Goal: Information Seeking & Learning: Learn about a topic

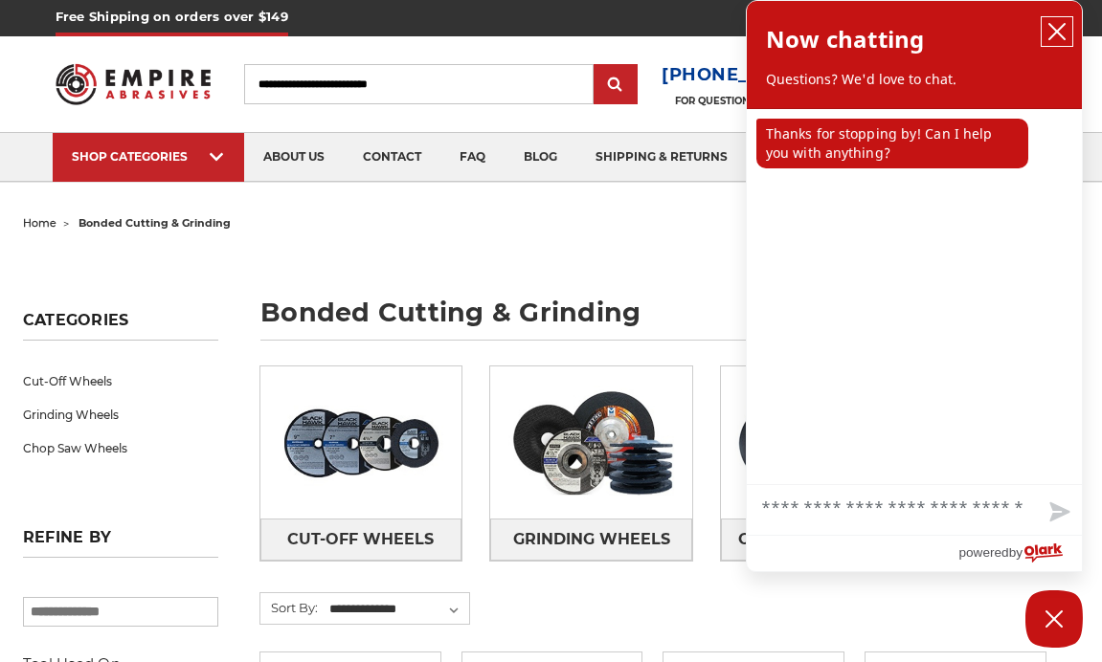
click at [1062, 31] on icon "close chatbox" at bounding box center [1056, 31] width 19 height 19
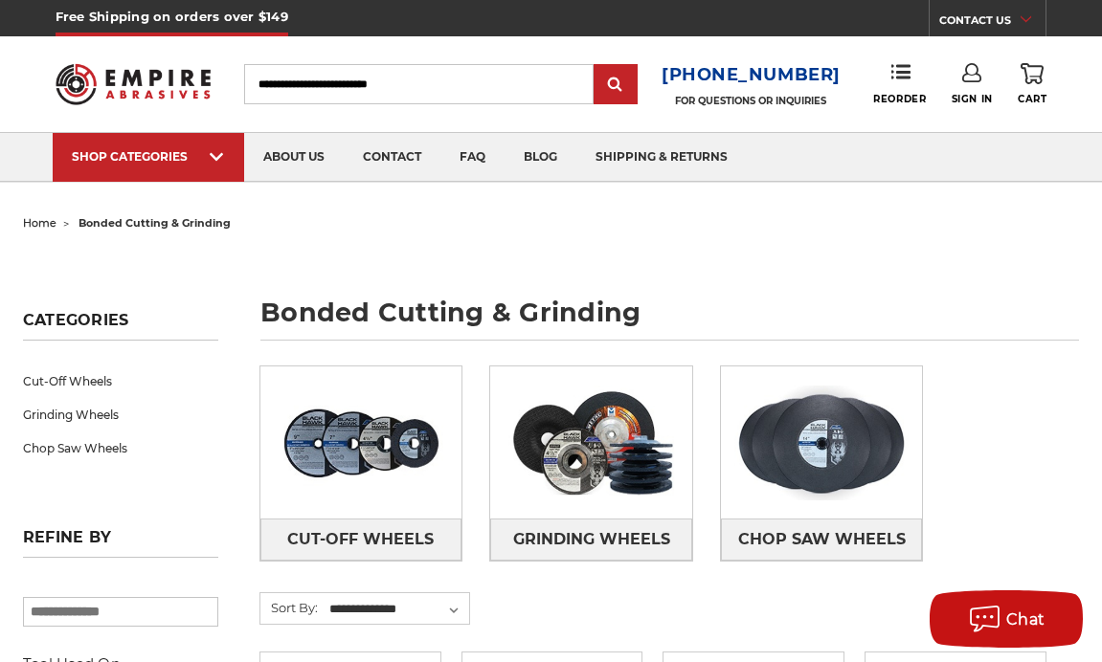
click at [408, 93] on input "Search" at bounding box center [418, 84] width 349 height 40
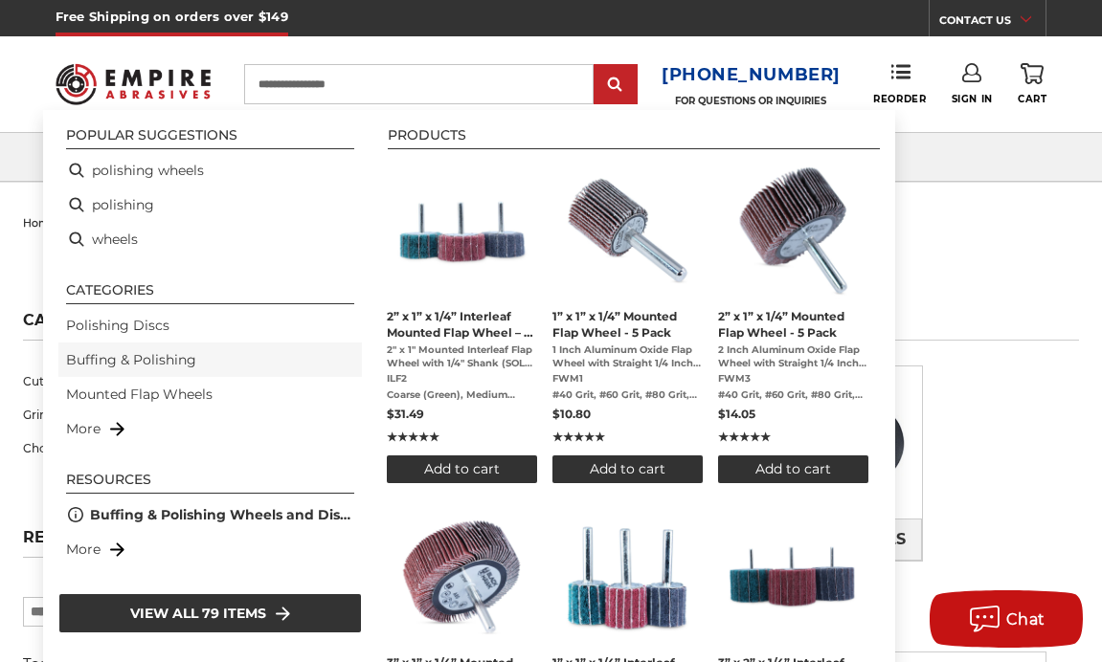
type input "**********"
click at [134, 362] on link "Buffing & Polishing" at bounding box center [131, 360] width 130 height 20
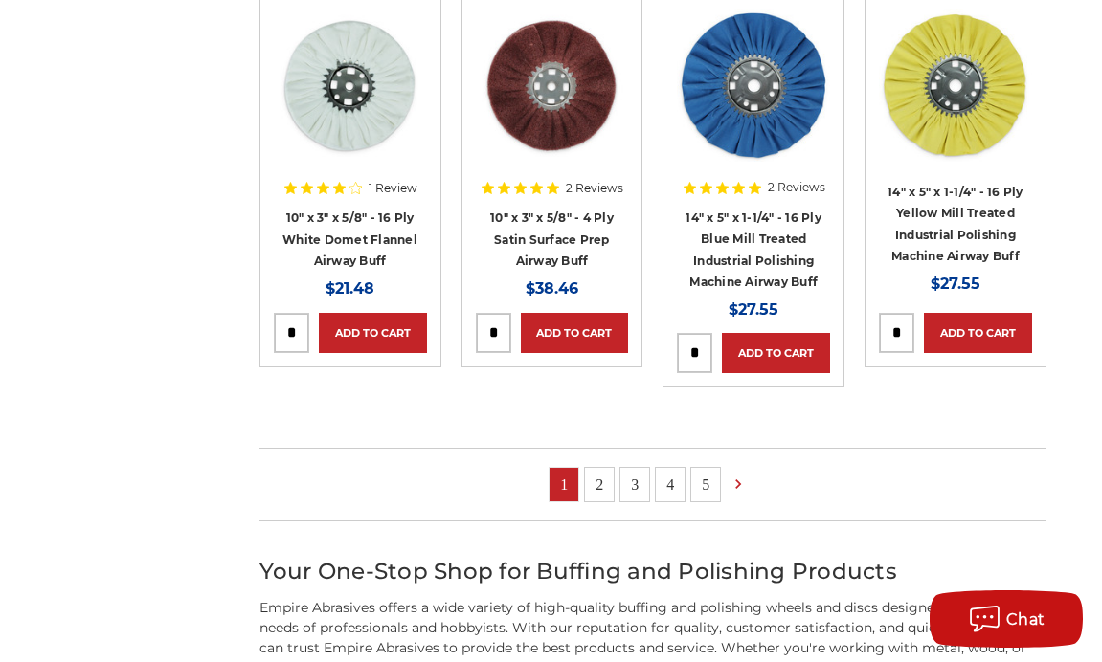
scroll to position [1914, 0]
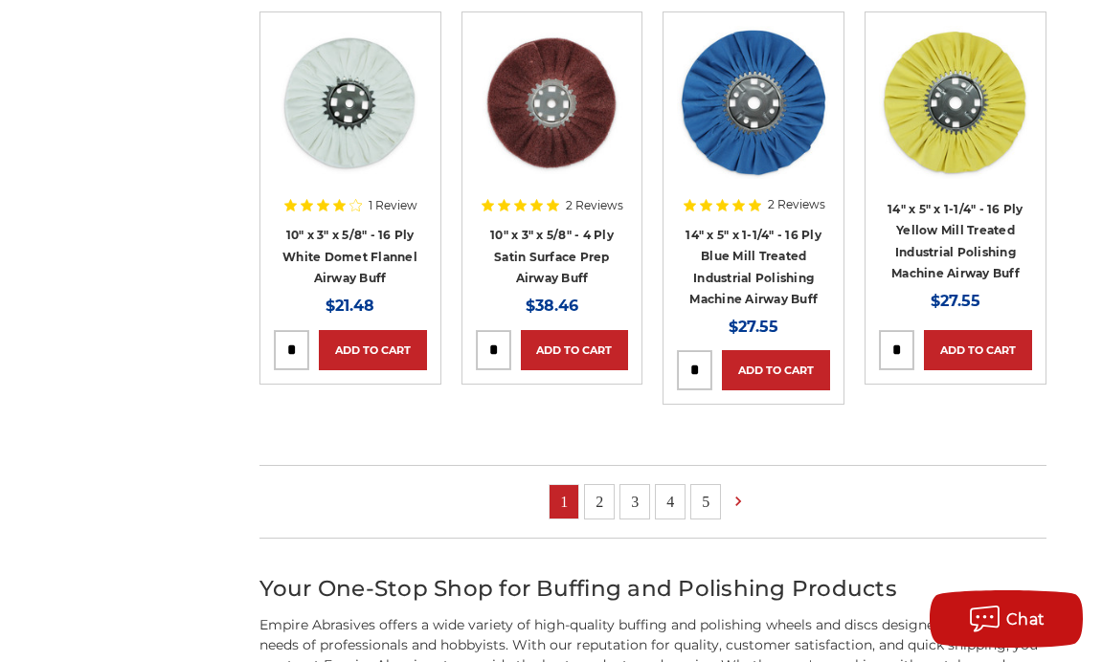
click at [601, 499] on link "2" at bounding box center [599, 502] width 29 height 34
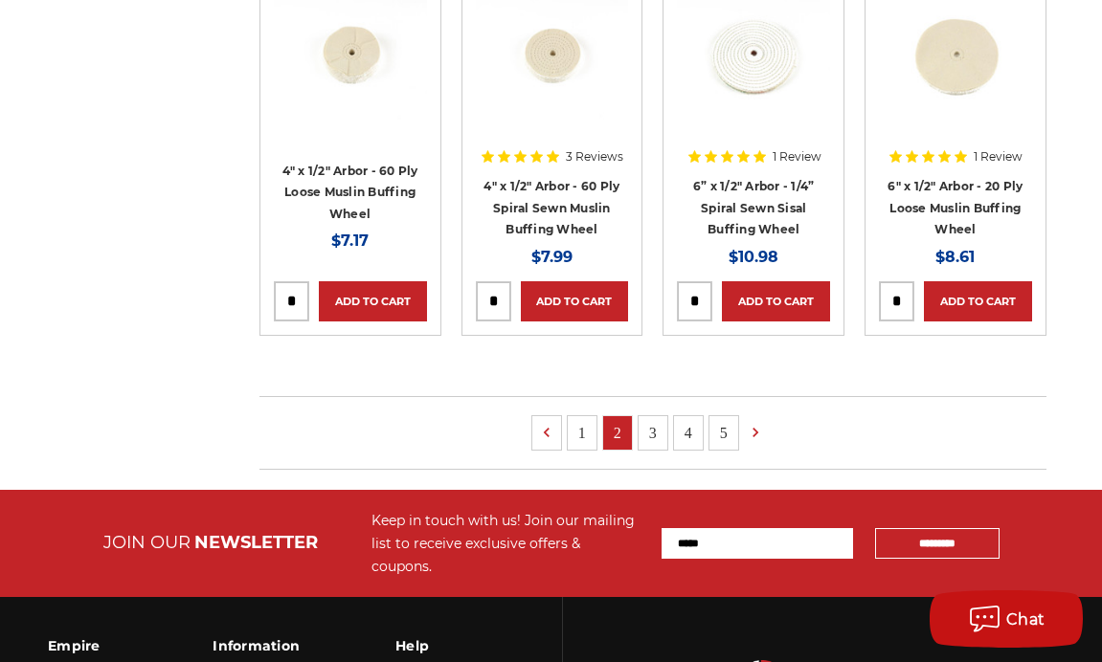
scroll to position [1306, 0]
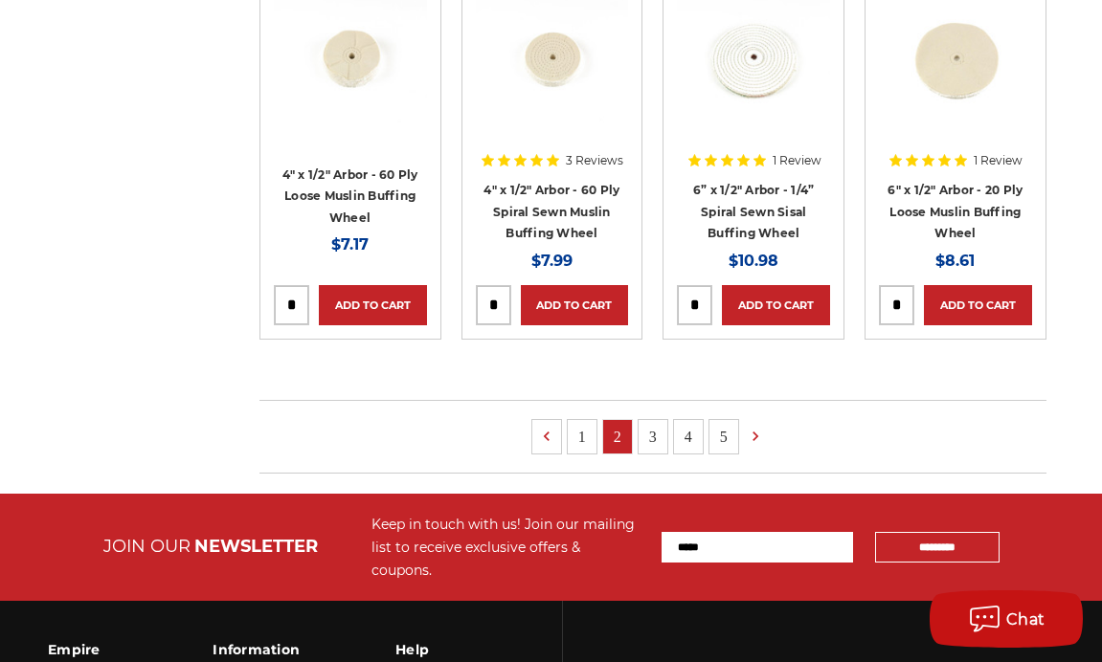
click at [651, 433] on link "3" at bounding box center [653, 437] width 29 height 34
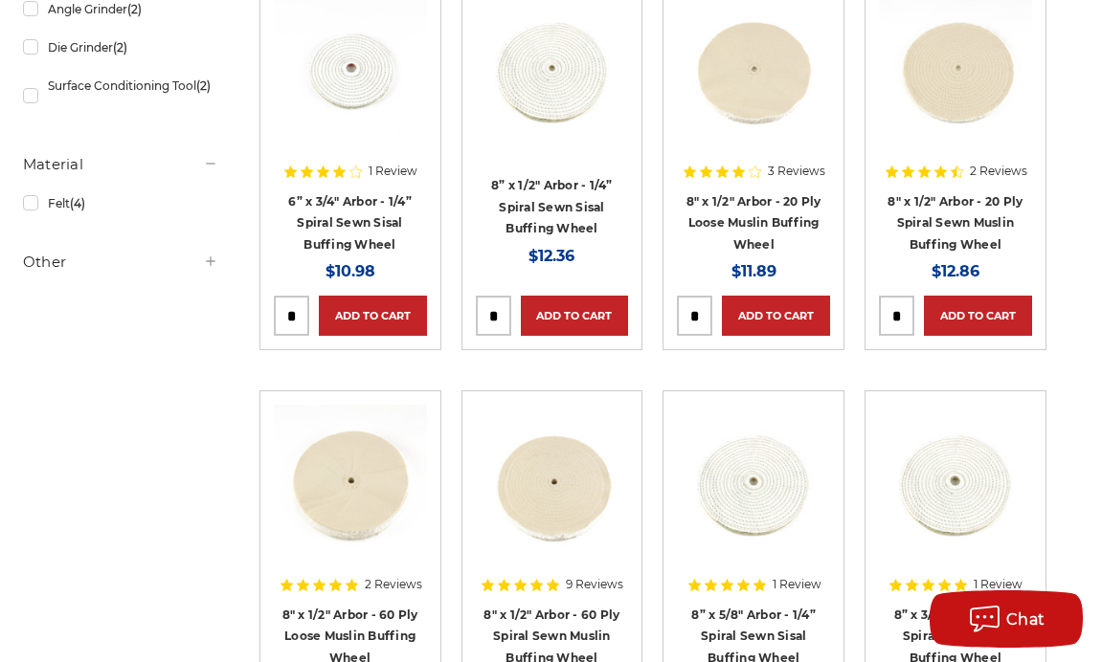
scroll to position [1200, 0]
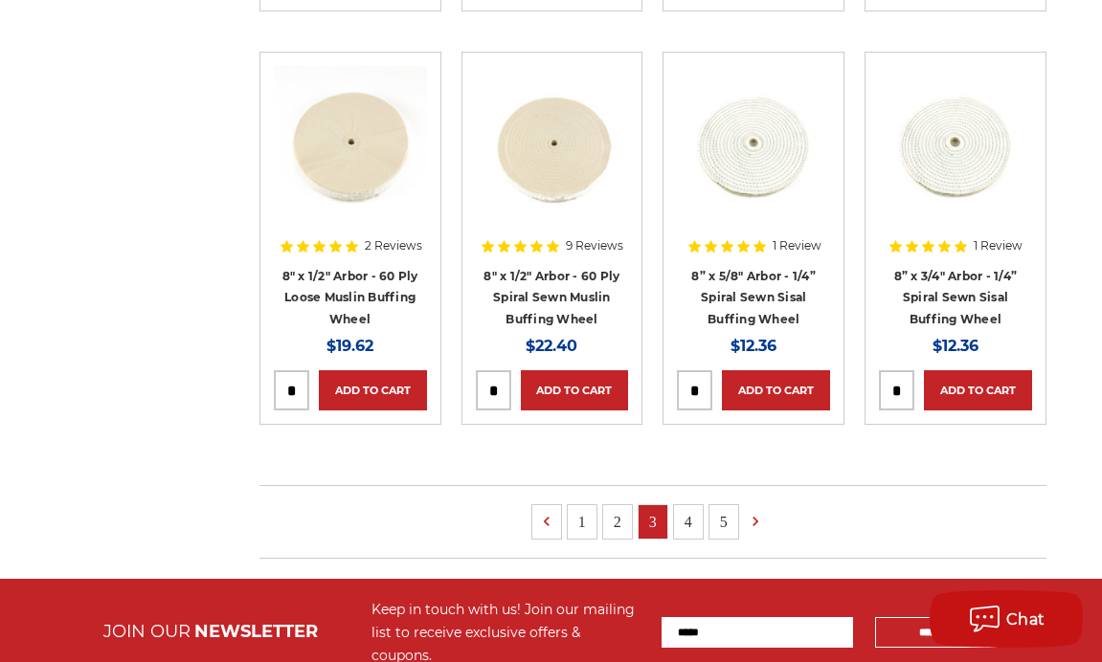
click at [690, 518] on link "4" at bounding box center [688, 522] width 29 height 34
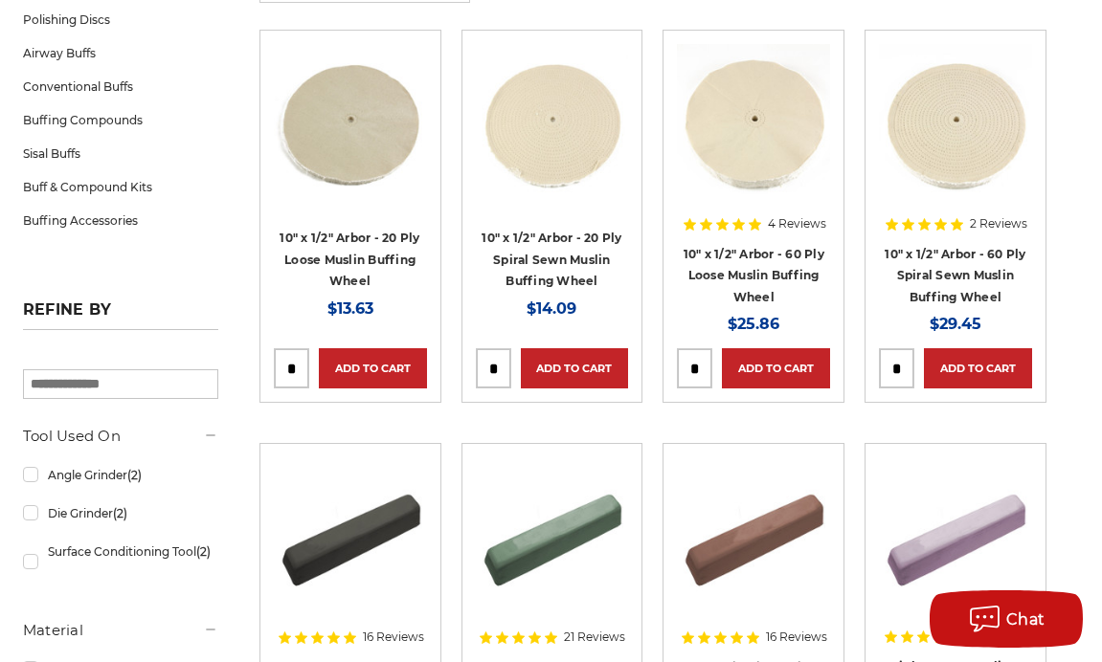
scroll to position [356, 0]
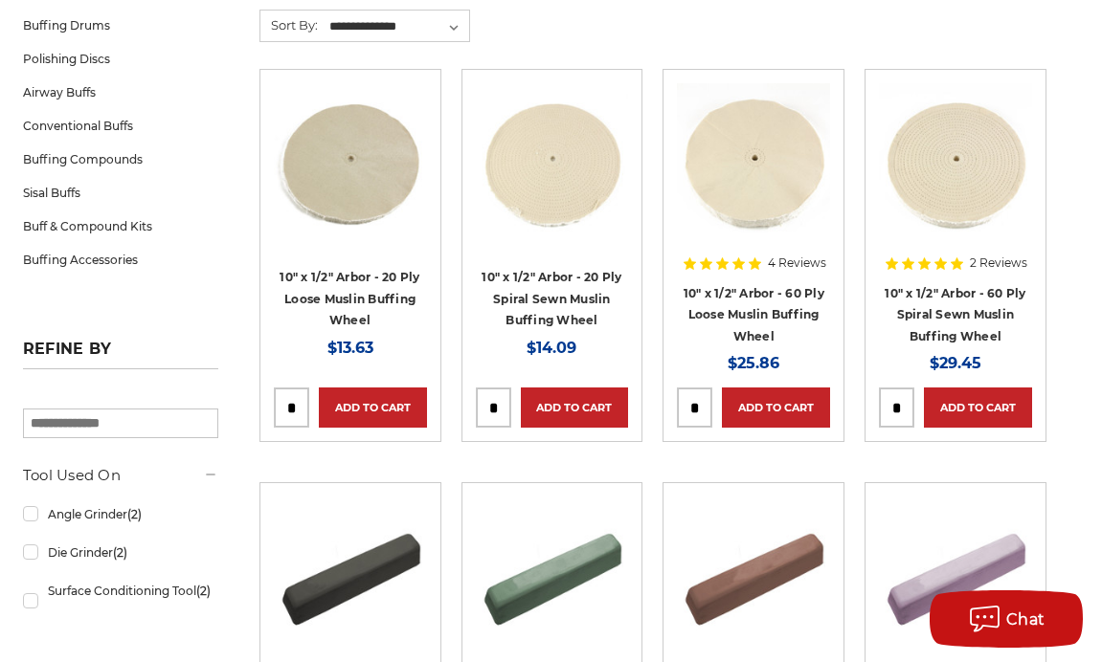
drag, startPoint x: 1101, startPoint y: 67, endPoint x: 1098, endPoint y: 96, distance: 28.9
click at [1098, 96] on div "home buffing & polishing buffing & polishing Categories Buffing Drums Polishing…" at bounding box center [551, 669] width 1096 height 1631
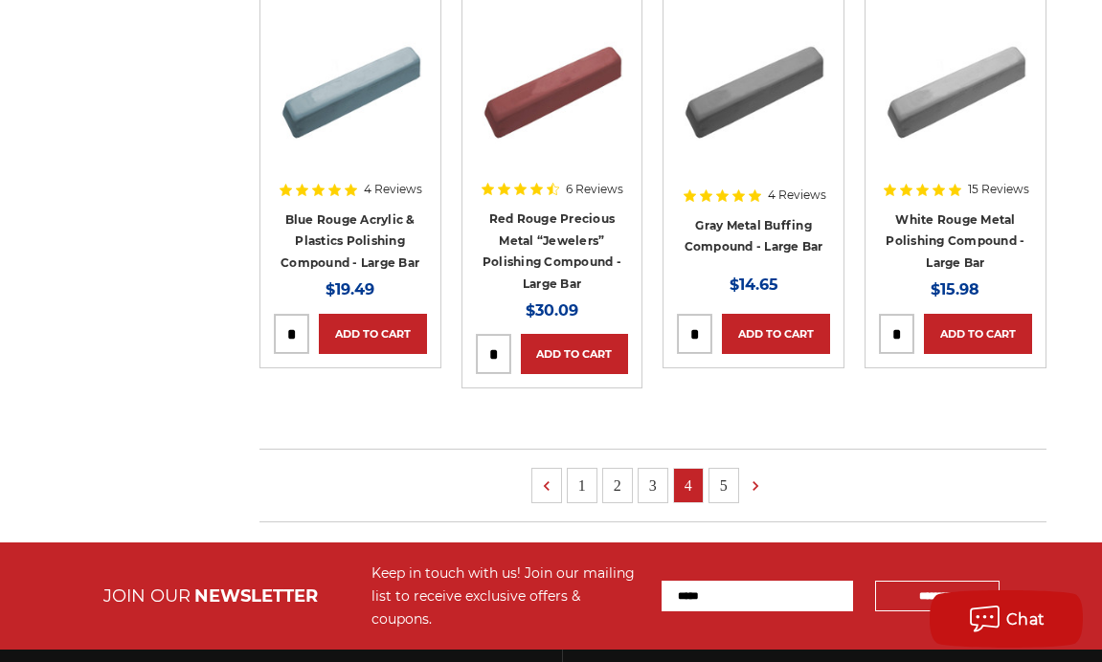
scroll to position [1291, 0]
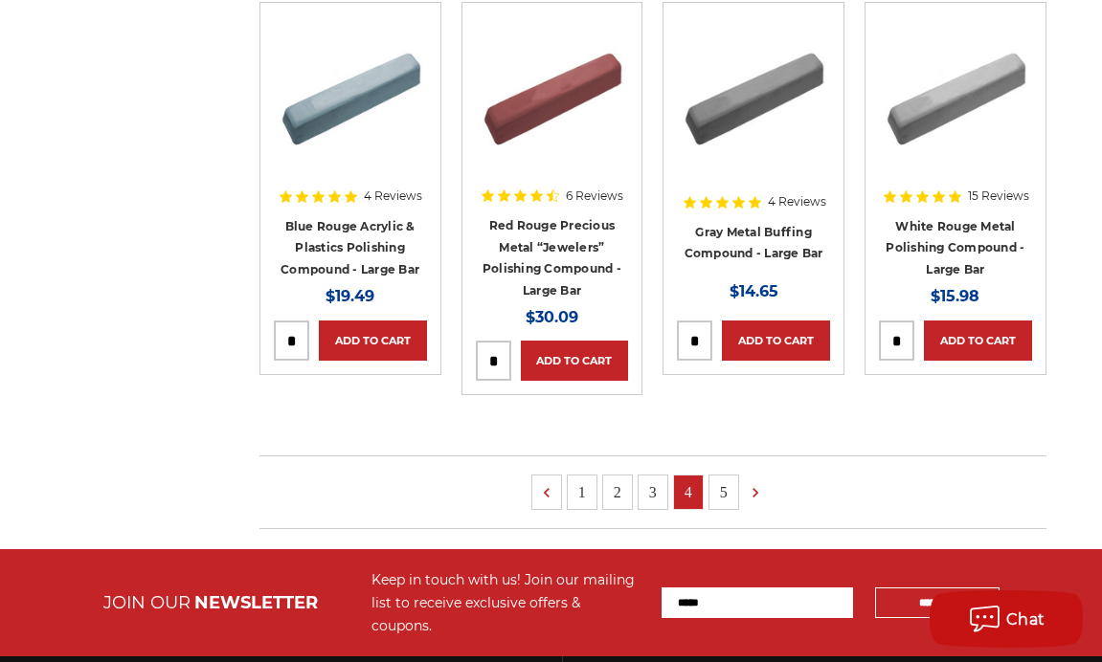
click at [624, 487] on link "2" at bounding box center [617, 493] width 29 height 34
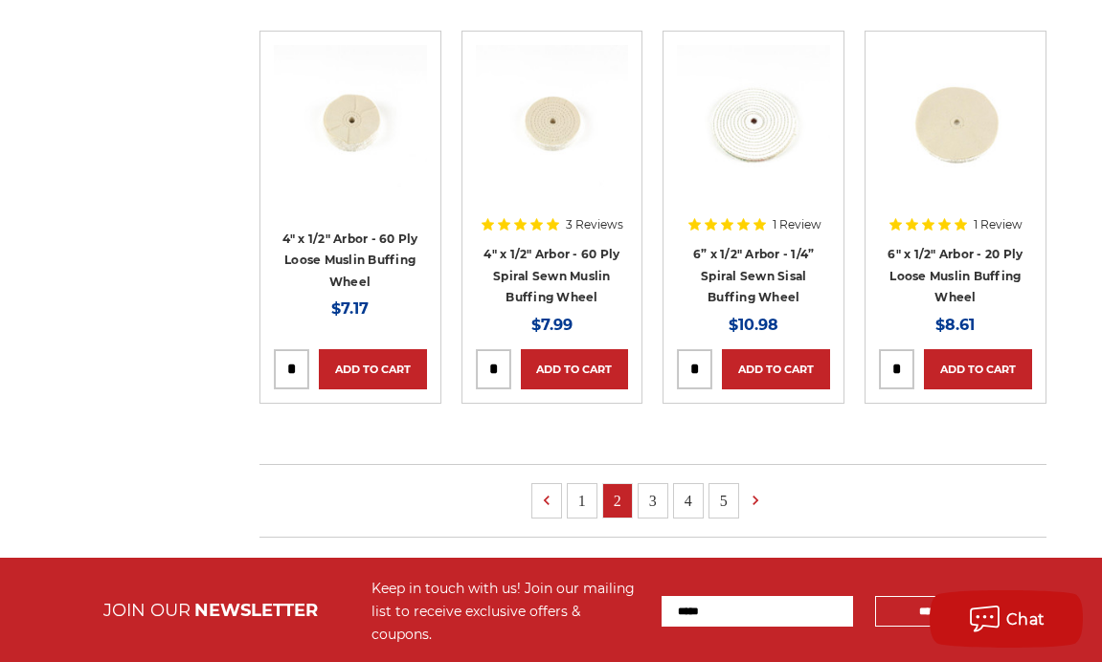
scroll to position [1338, 0]
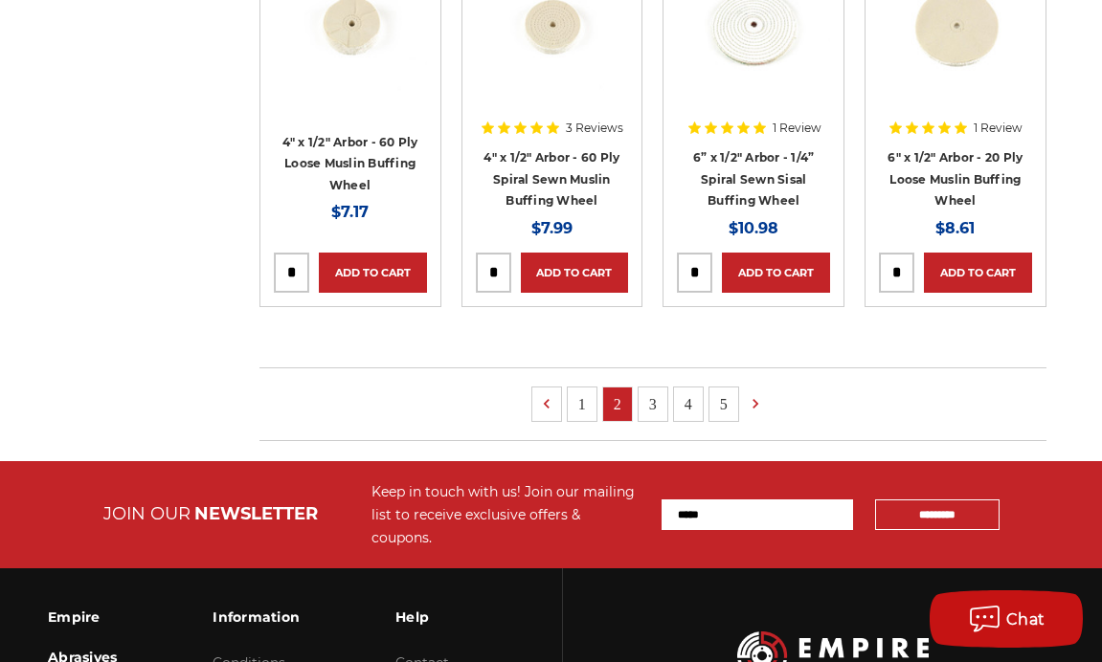
click at [729, 395] on link "5" at bounding box center [723, 405] width 29 height 34
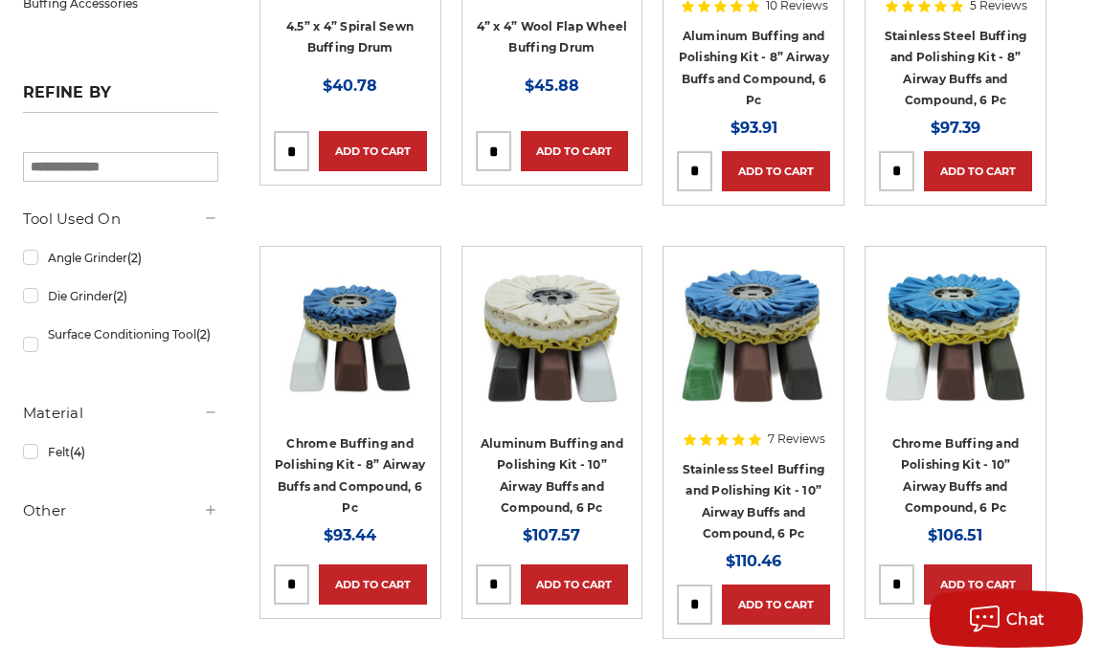
scroll to position [1155, 0]
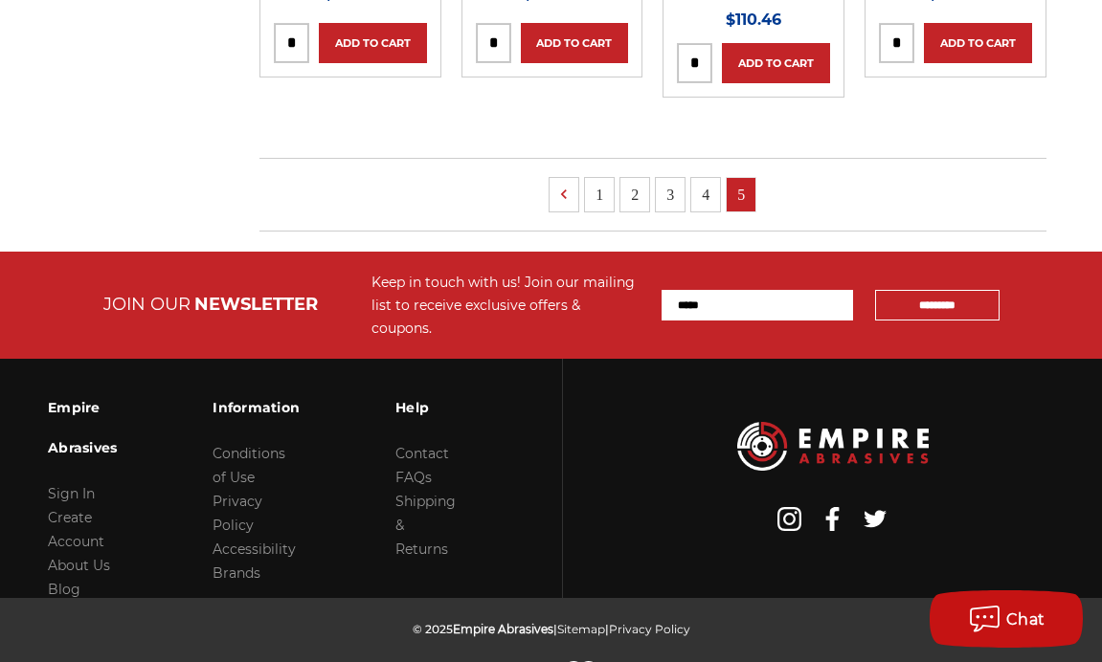
click at [708, 186] on link "4" at bounding box center [705, 195] width 29 height 34
